Goal: Information Seeking & Learning: Learn about a topic

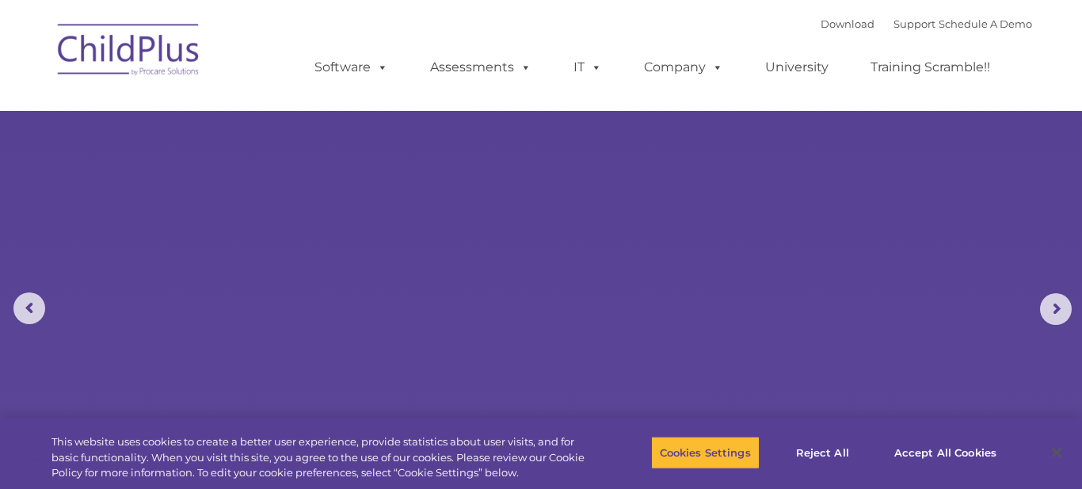
select select "MEDIUM"
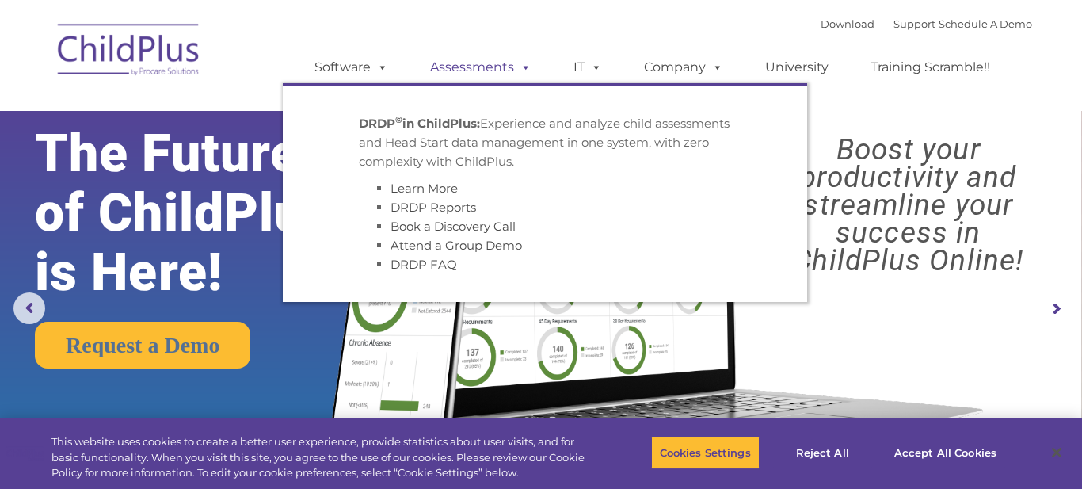
click at [502, 66] on link "Assessments" at bounding box center [480, 67] width 133 height 32
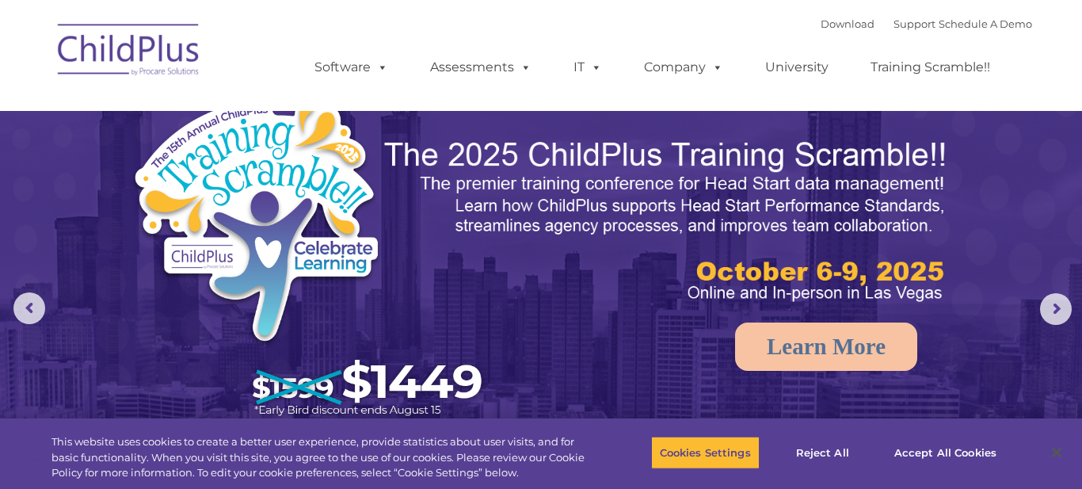
select select "MEDIUM"
